Goal: Task Accomplishment & Management: Manage account settings

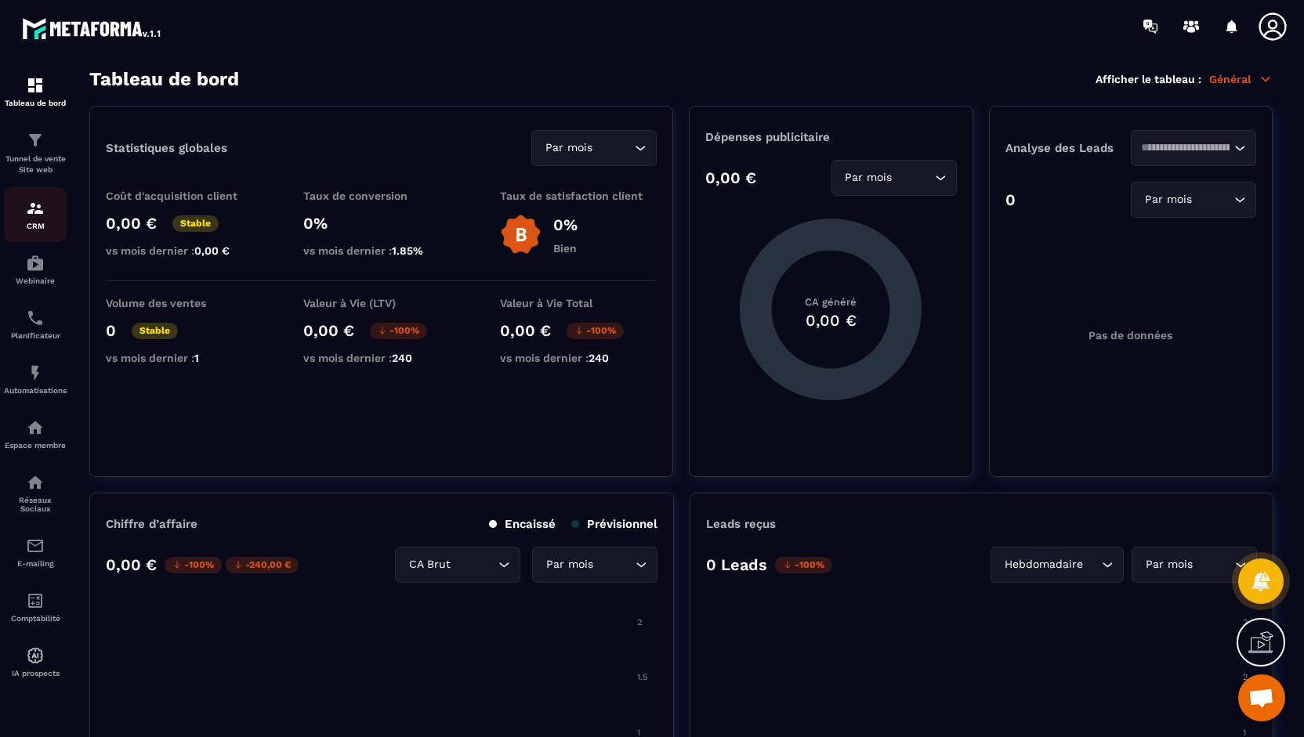
click at [41, 208] on img at bounding box center [35, 208] width 19 height 19
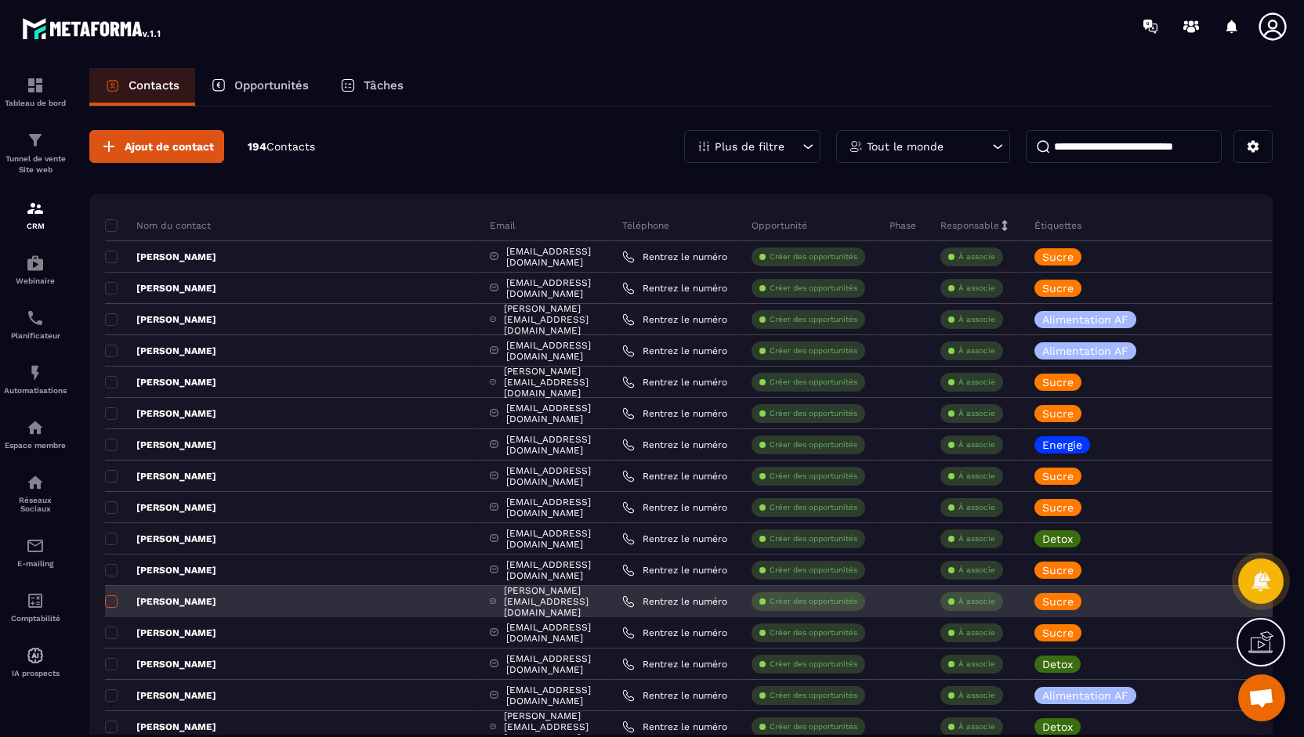
click at [113, 600] on span at bounding box center [111, 602] width 13 height 13
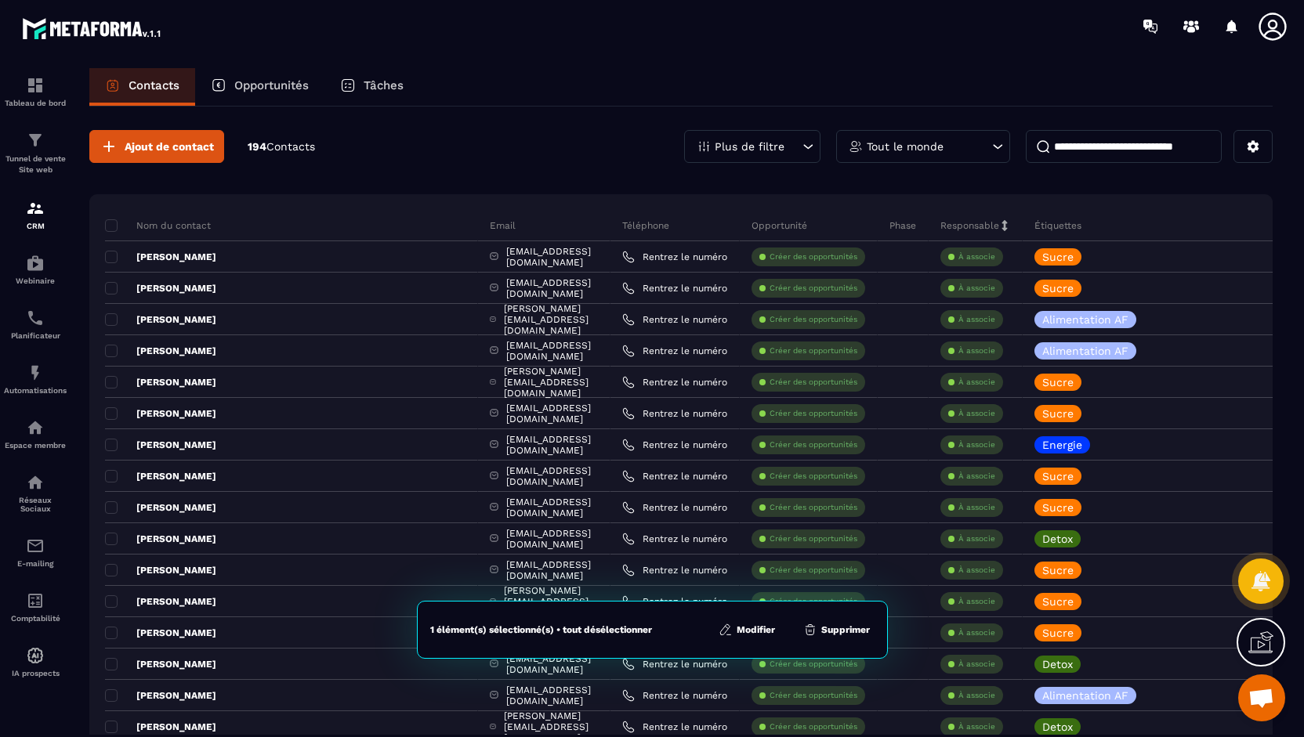
click at [836, 628] on button "Supprimer" at bounding box center [837, 630] width 76 height 16
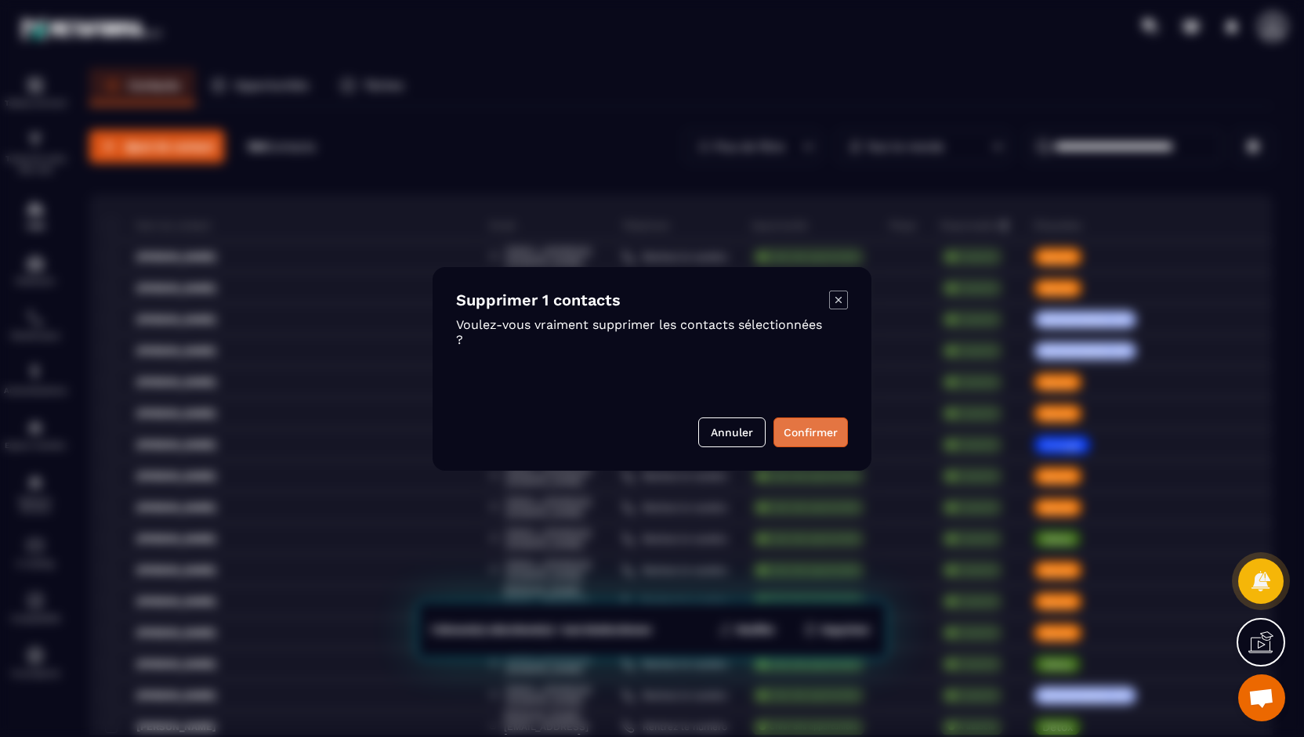
click at [824, 429] on button "Confirmer" at bounding box center [811, 433] width 74 height 30
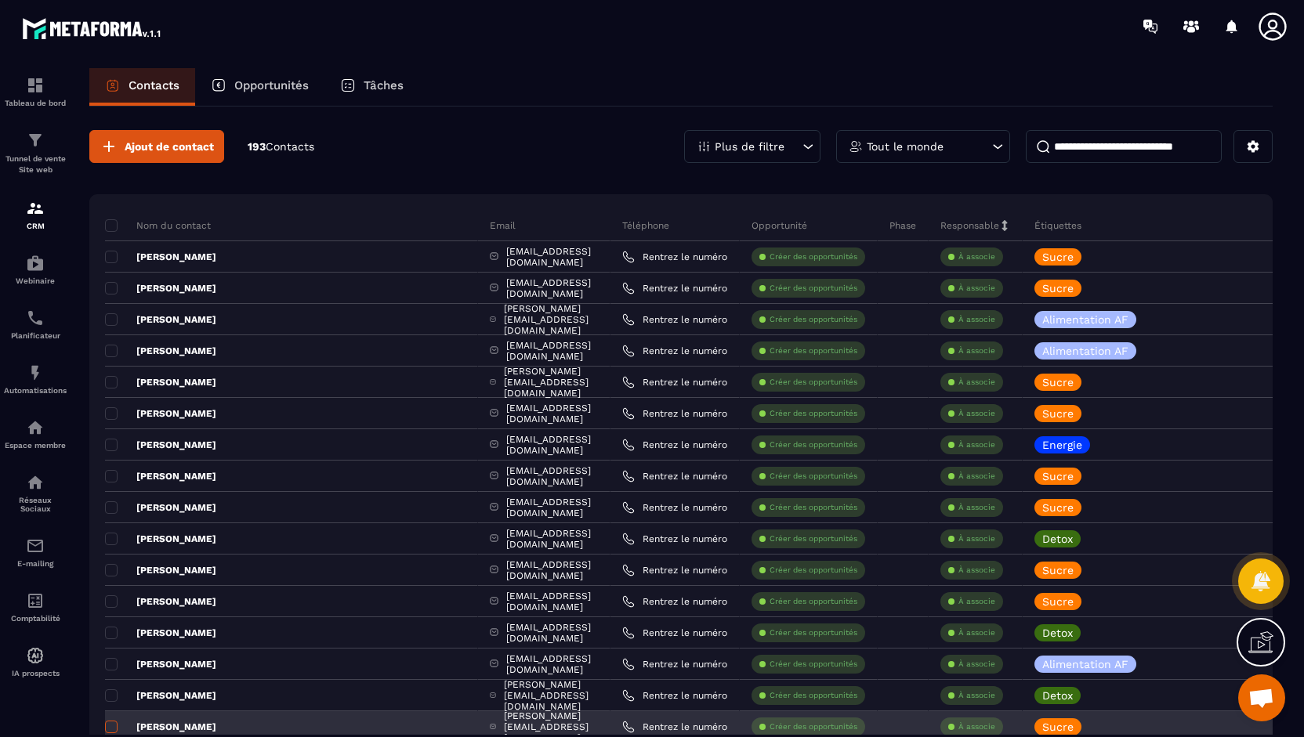
click at [114, 725] on span at bounding box center [111, 727] width 13 height 13
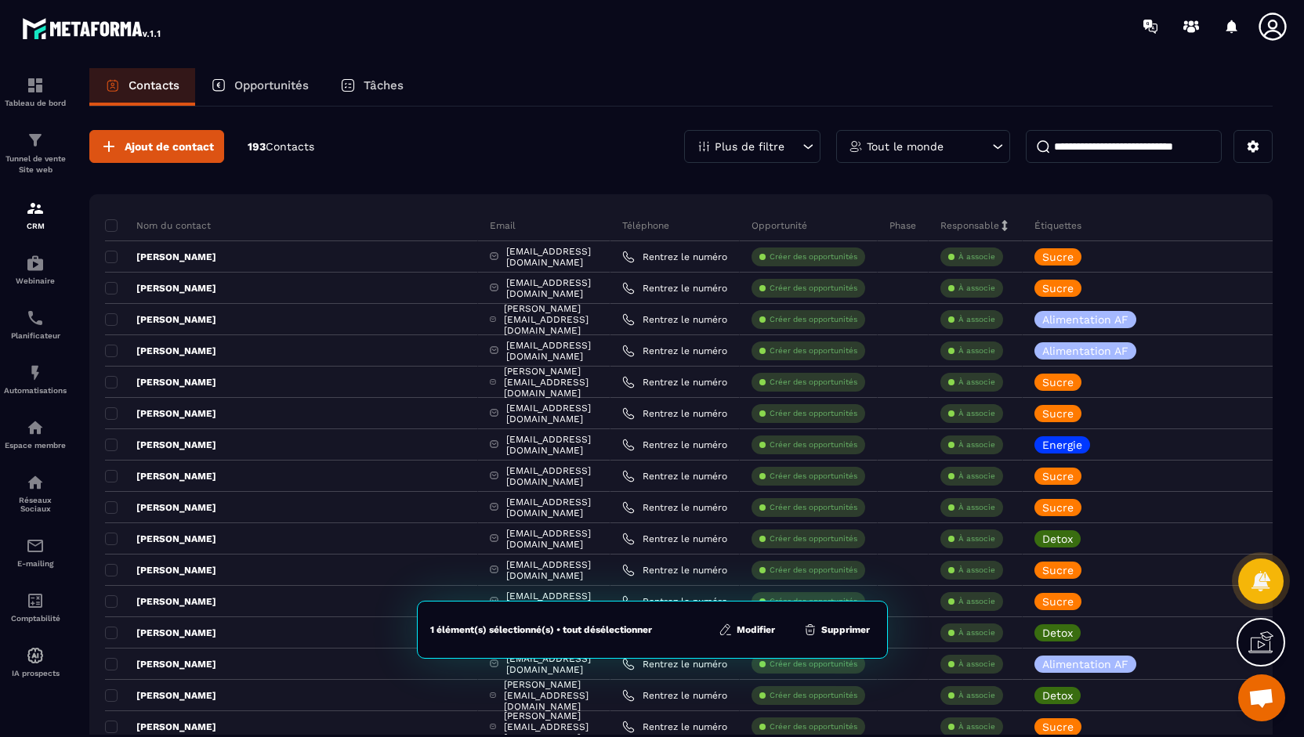
click at [846, 633] on button "Supprimer" at bounding box center [837, 630] width 76 height 16
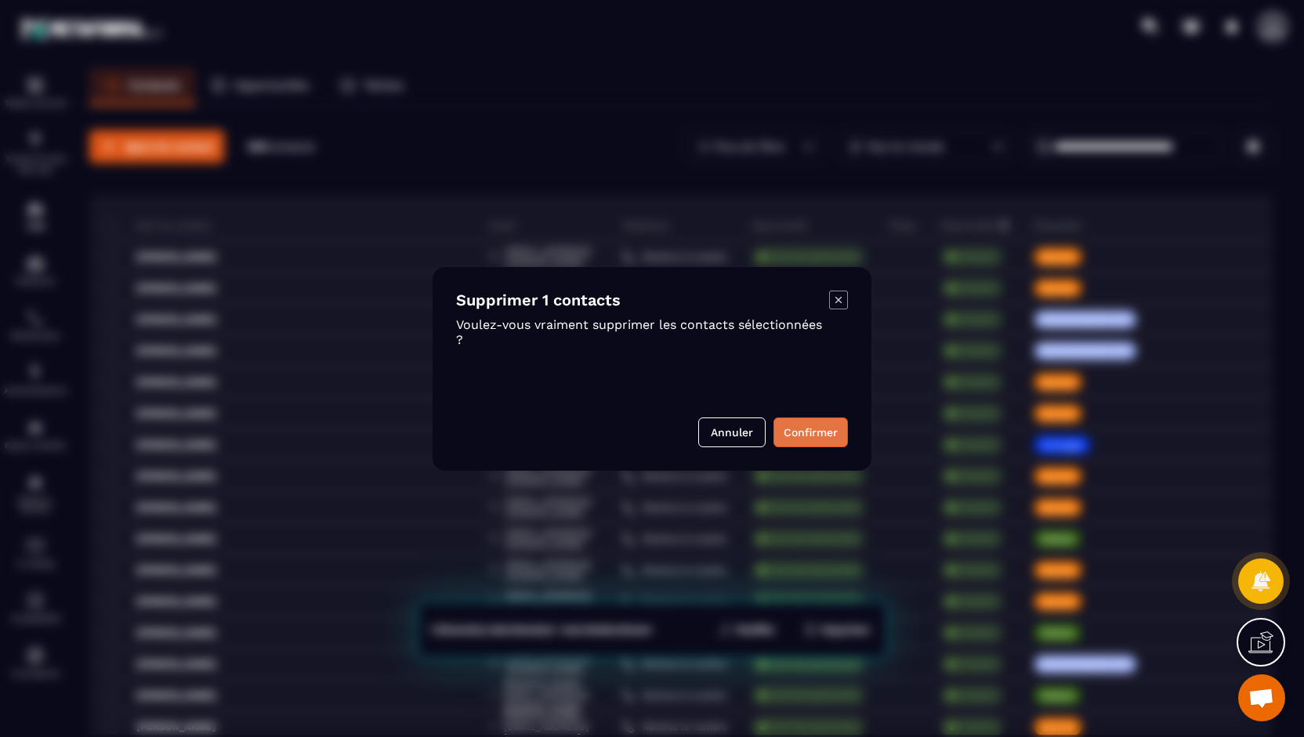
click at [832, 434] on button "Confirmer" at bounding box center [811, 433] width 74 height 30
